Goal: Find specific page/section

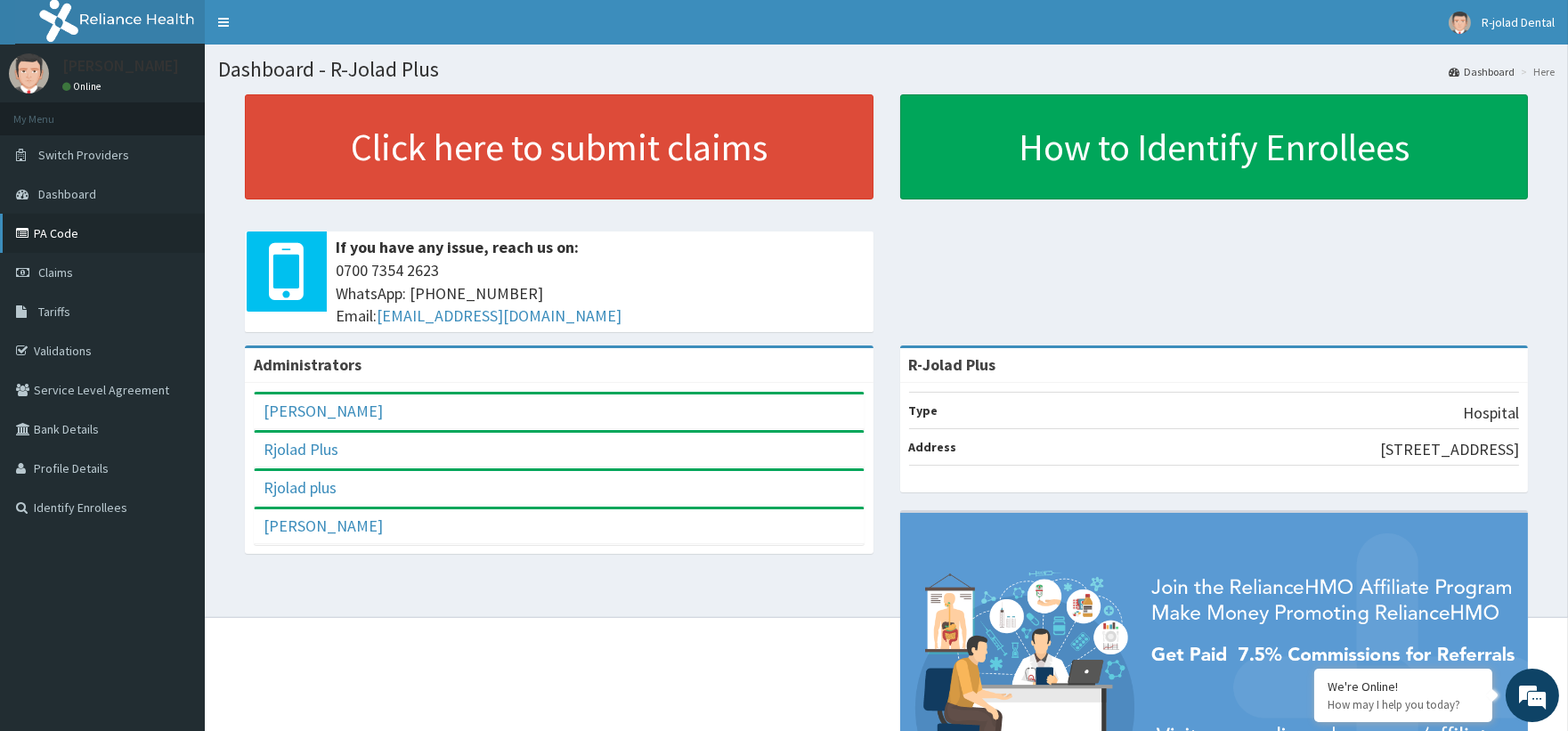
click at [90, 224] on link "PA Code" at bounding box center [102, 233] width 204 height 39
